Goal: Task Accomplishment & Management: Use online tool/utility

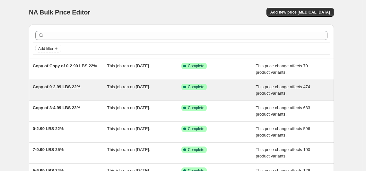
scroll to position [58, 0]
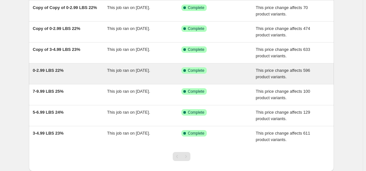
click at [55, 70] on span "0-2.99 LBS 22%" at bounding box center [48, 70] width 31 height 5
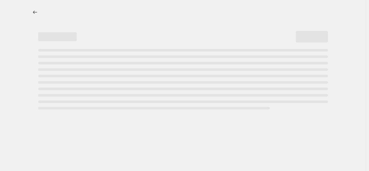
select select "margin"
select select "no_change"
select select "vendor"
select select "not_equal"
select select "collection"
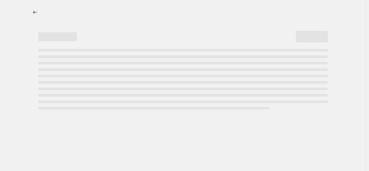
select select "product_status"
select select "draft"
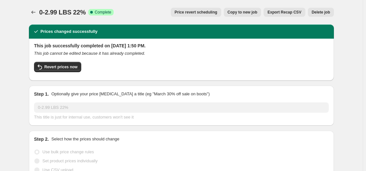
click at [250, 12] on span "Copy to new job" at bounding box center [243, 12] width 30 height 5
select select "margin"
select select "no_change"
select select "vendor"
select select "not_equal"
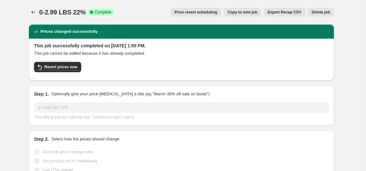
select select "collection"
select select "product_status"
select select "draft"
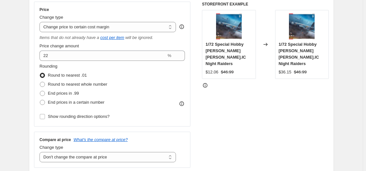
scroll to position [146, 0]
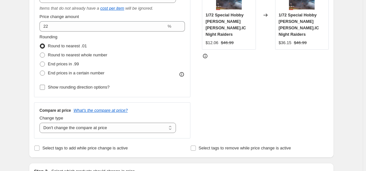
click at [88, 88] on span "Show rounding direction options?" at bounding box center [79, 87] width 62 height 5
click at [45, 88] on input "Show rounding direction options?" at bounding box center [42, 87] width 5 height 5
checkbox input "true"
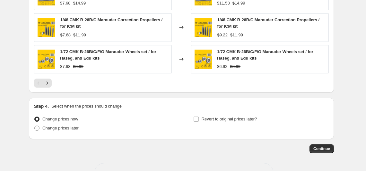
scroll to position [627, 0]
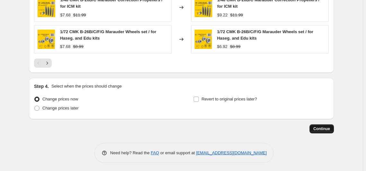
click at [323, 130] on button "Continue" at bounding box center [322, 128] width 24 height 9
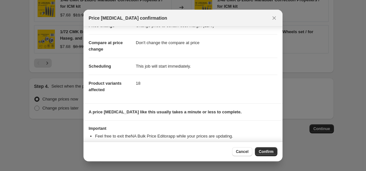
scroll to position [40, 0]
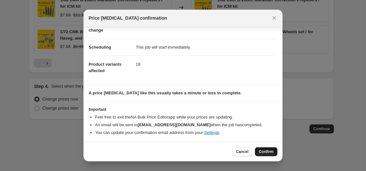
click at [266, 148] on button "Confirm" at bounding box center [266, 151] width 23 height 9
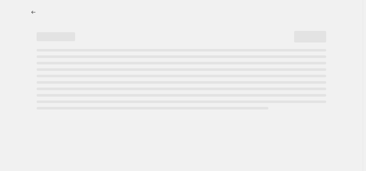
select select "margin"
select select "no_change"
select select "vendor"
select select "not_equal"
select select "collection"
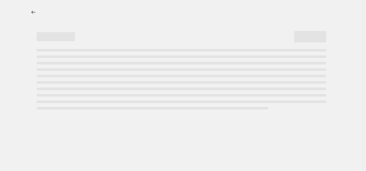
select select "product_status"
select select "draft"
